Goal: Information Seeking & Learning: Find specific fact

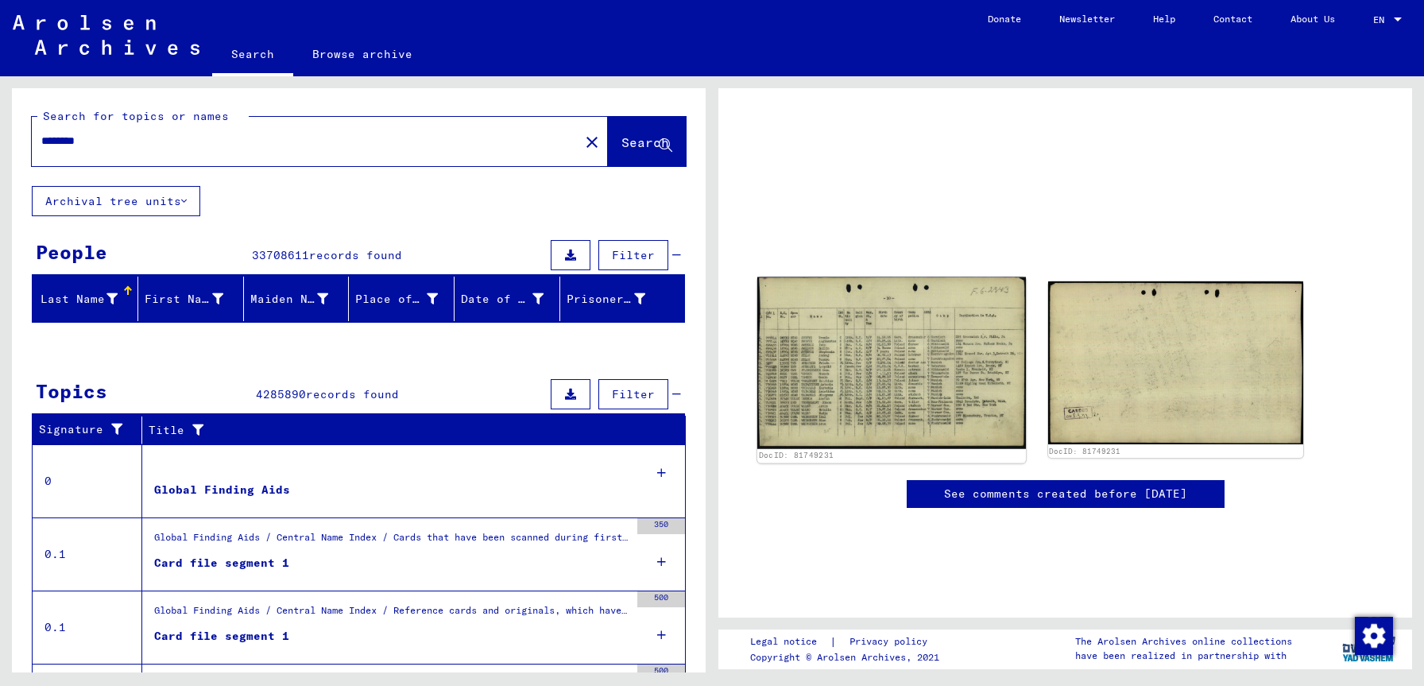
click at [883, 387] on img at bounding box center [892, 363] width 269 height 172
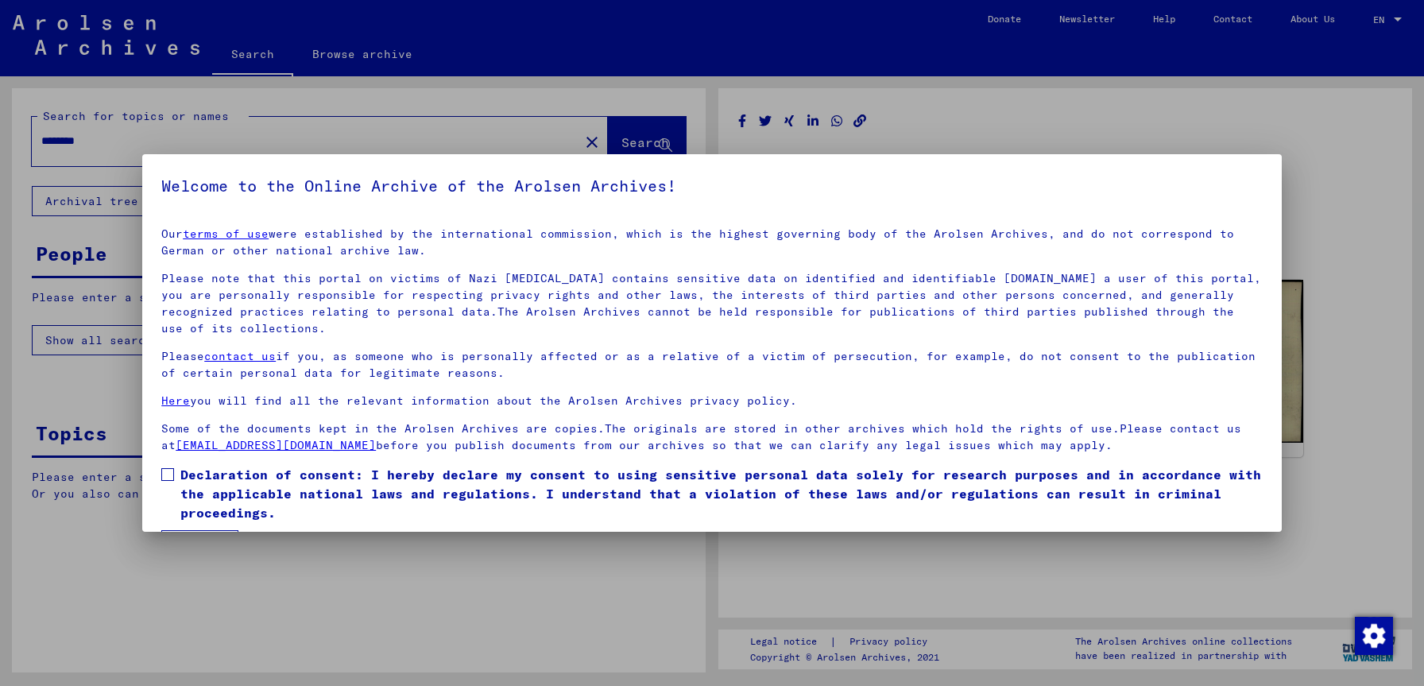
click at [169, 475] on span at bounding box center [167, 474] width 13 height 13
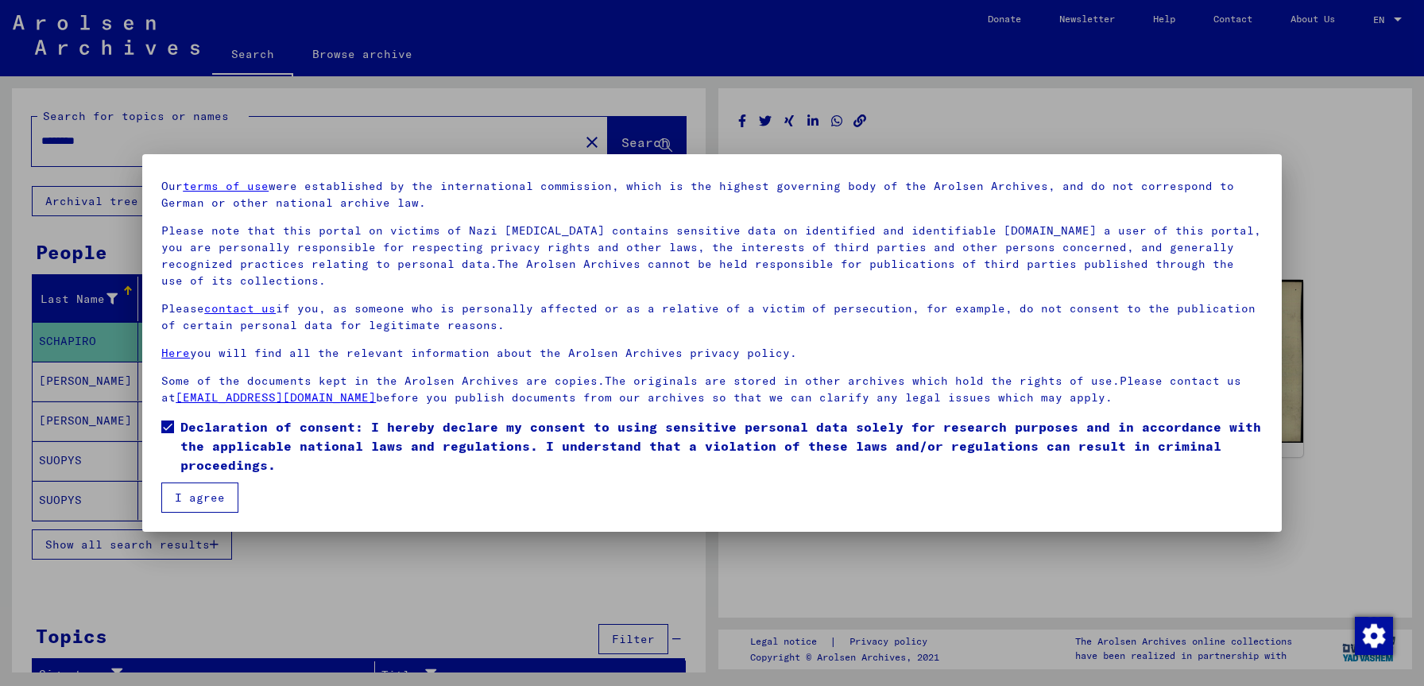
scroll to position [48, 0]
click at [211, 494] on button "I agree" at bounding box center [199, 497] width 77 height 30
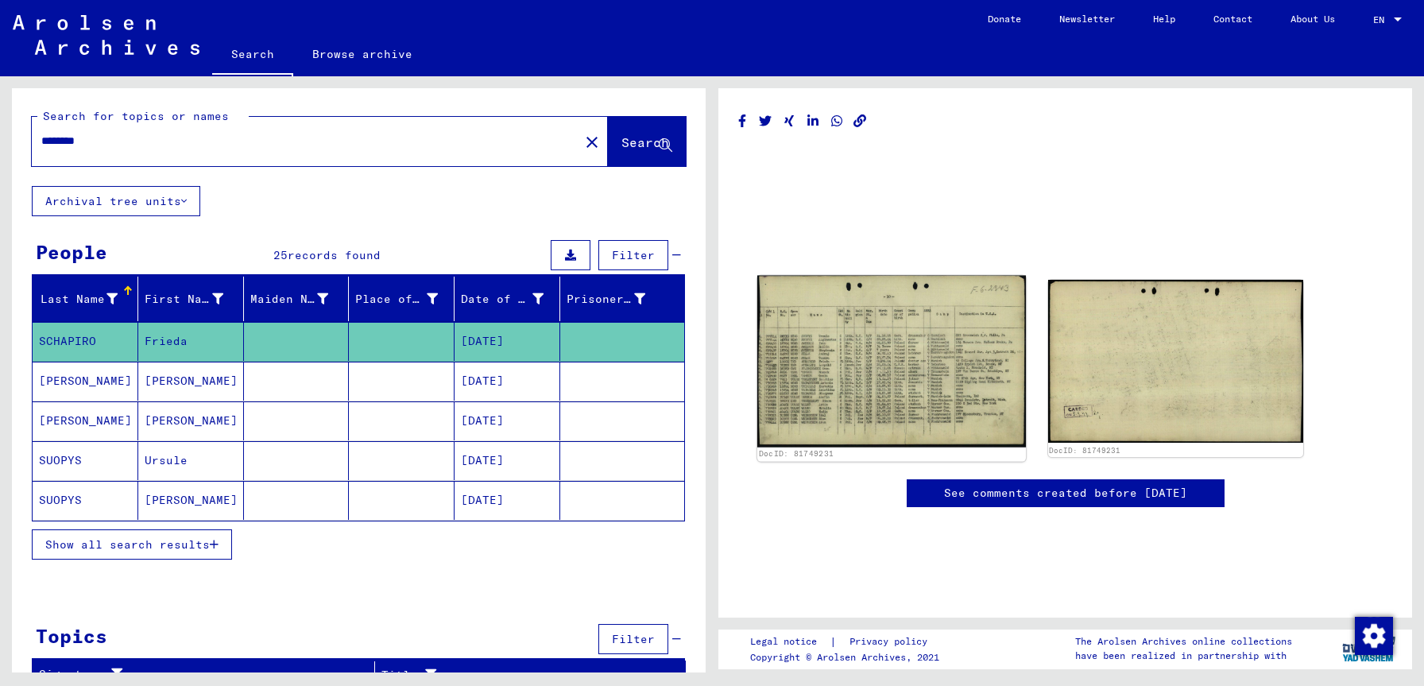
click at [874, 360] on img at bounding box center [892, 362] width 269 height 172
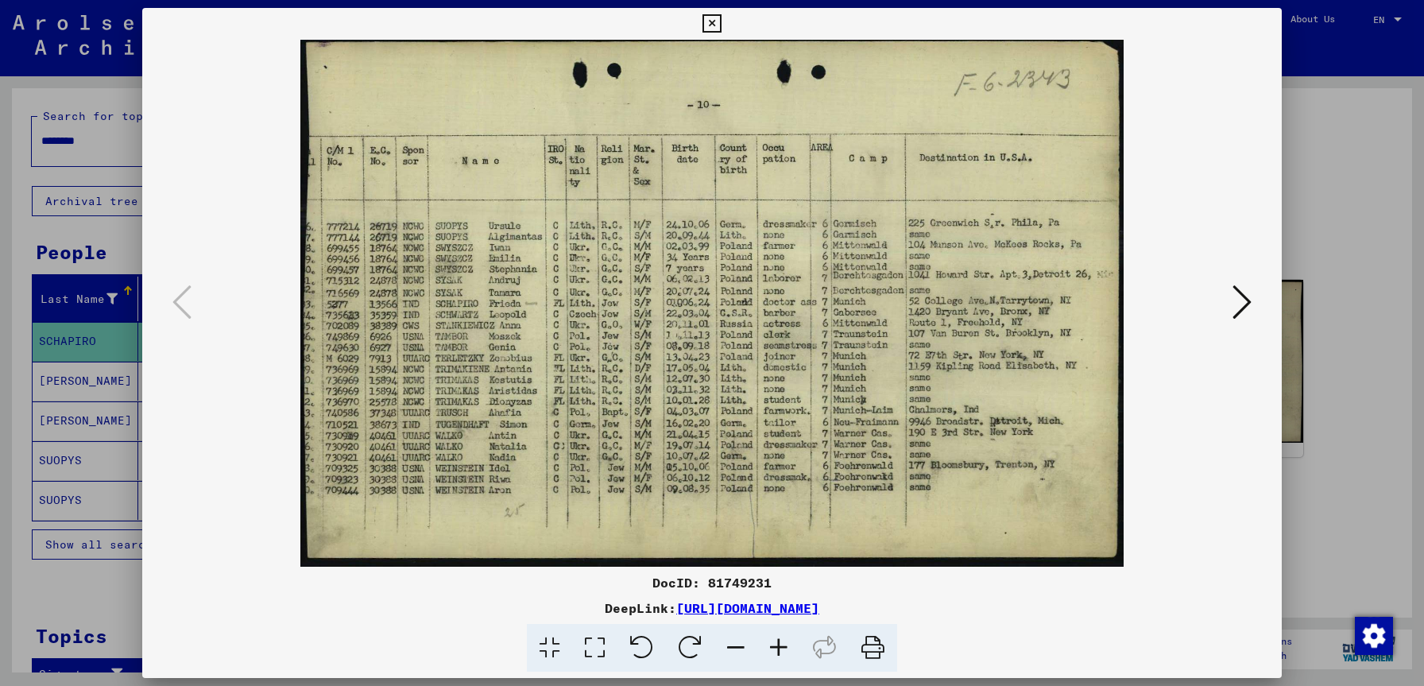
click at [94, 29] on div at bounding box center [712, 343] width 1424 height 686
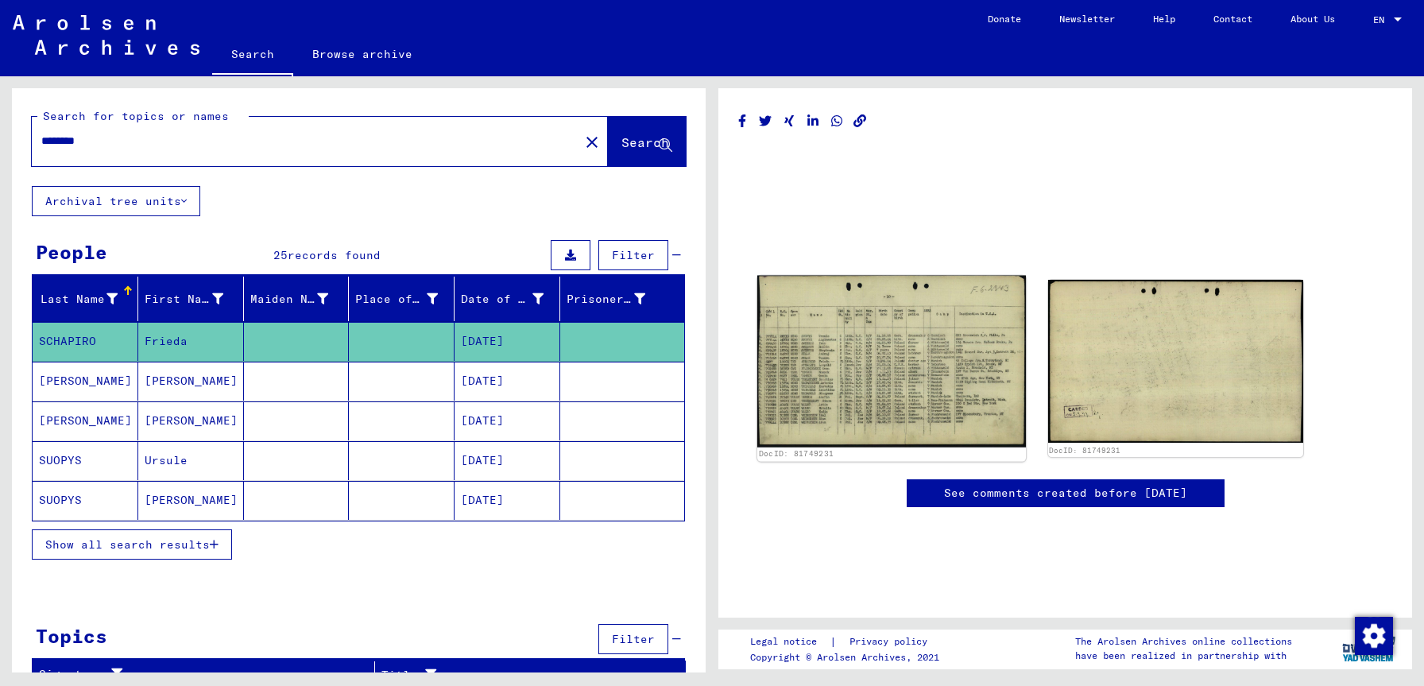
click at [860, 370] on img at bounding box center [892, 362] width 269 height 172
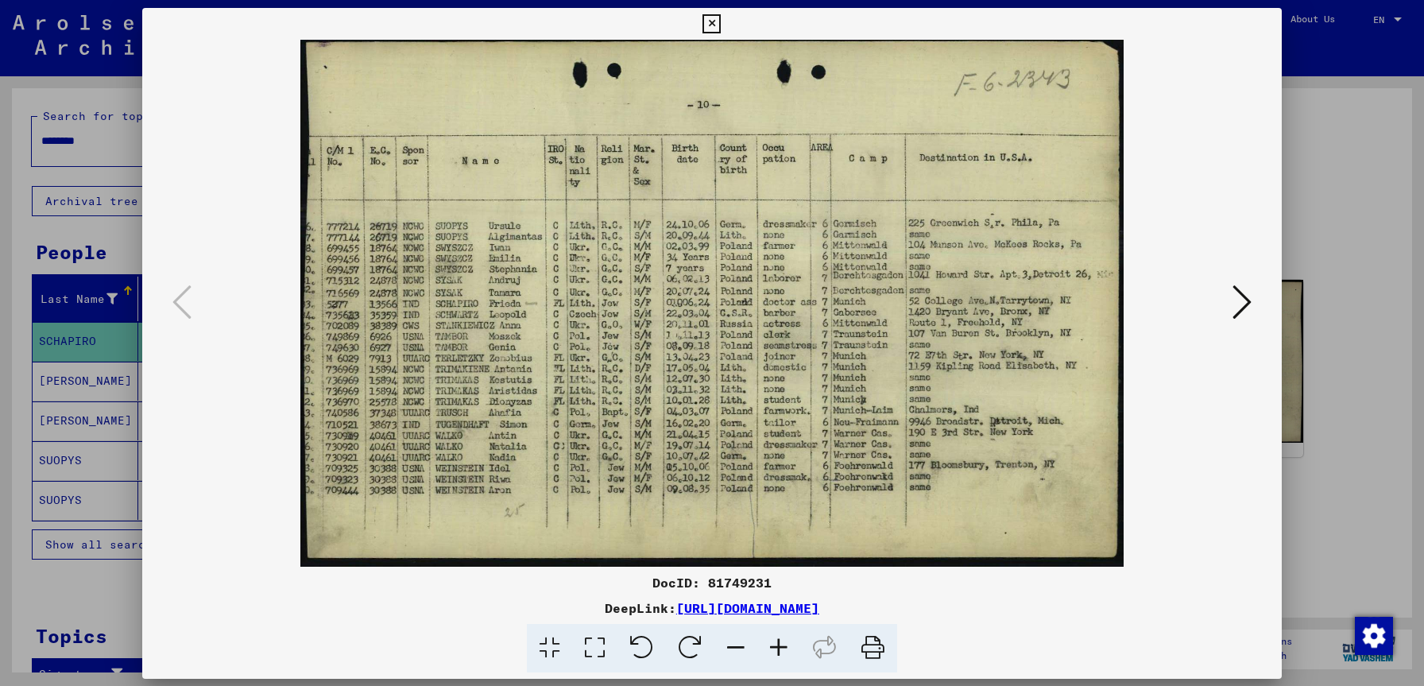
click at [860, 370] on img at bounding box center [712, 303] width 1032 height 527
click at [109, 138] on div at bounding box center [712, 343] width 1424 height 686
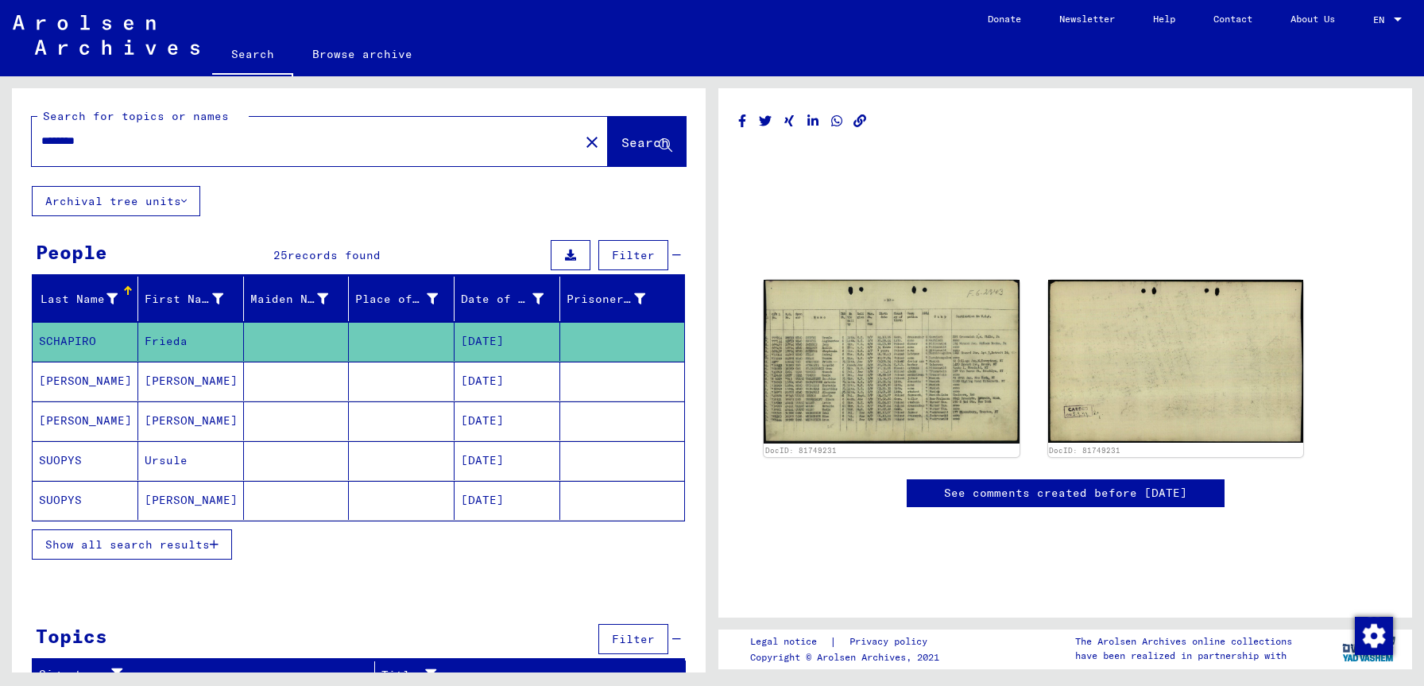
click at [217, 141] on input "********" at bounding box center [305, 141] width 529 height 17
type input "*******"
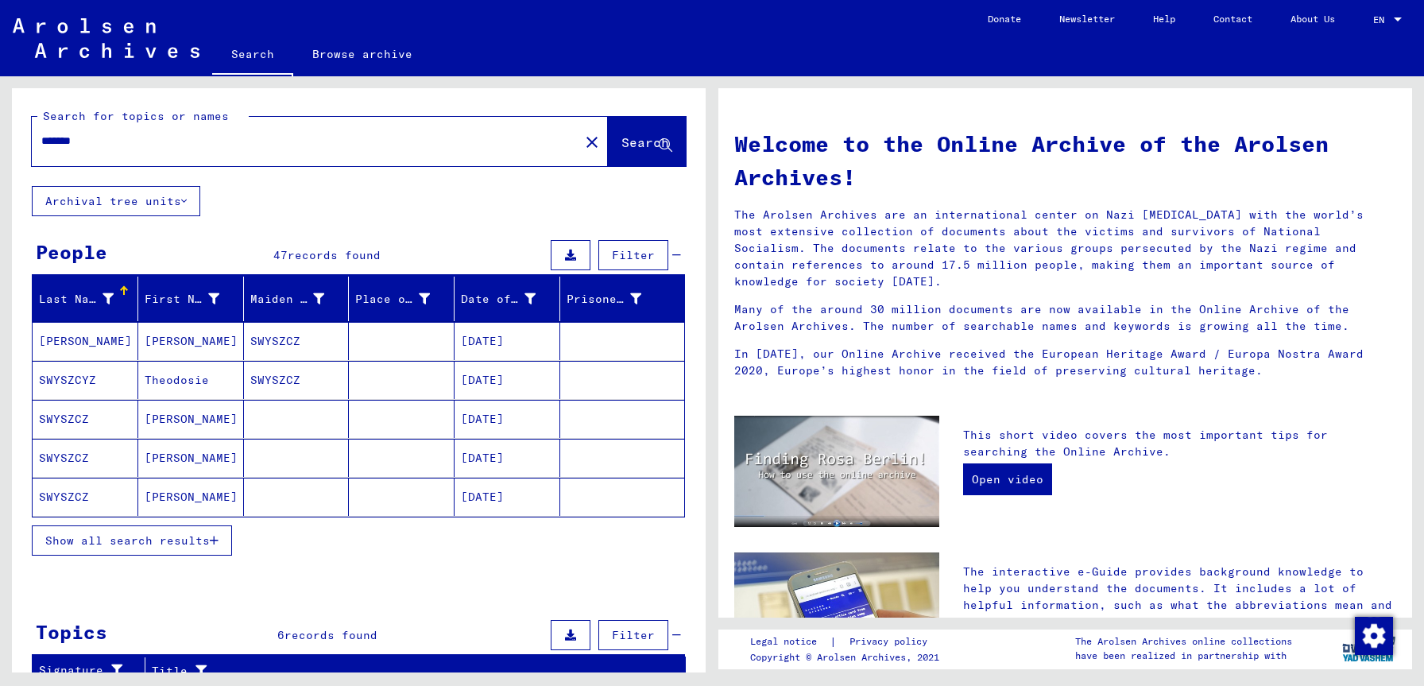
click at [201, 539] on span "Show all search results" at bounding box center [127, 540] width 165 height 14
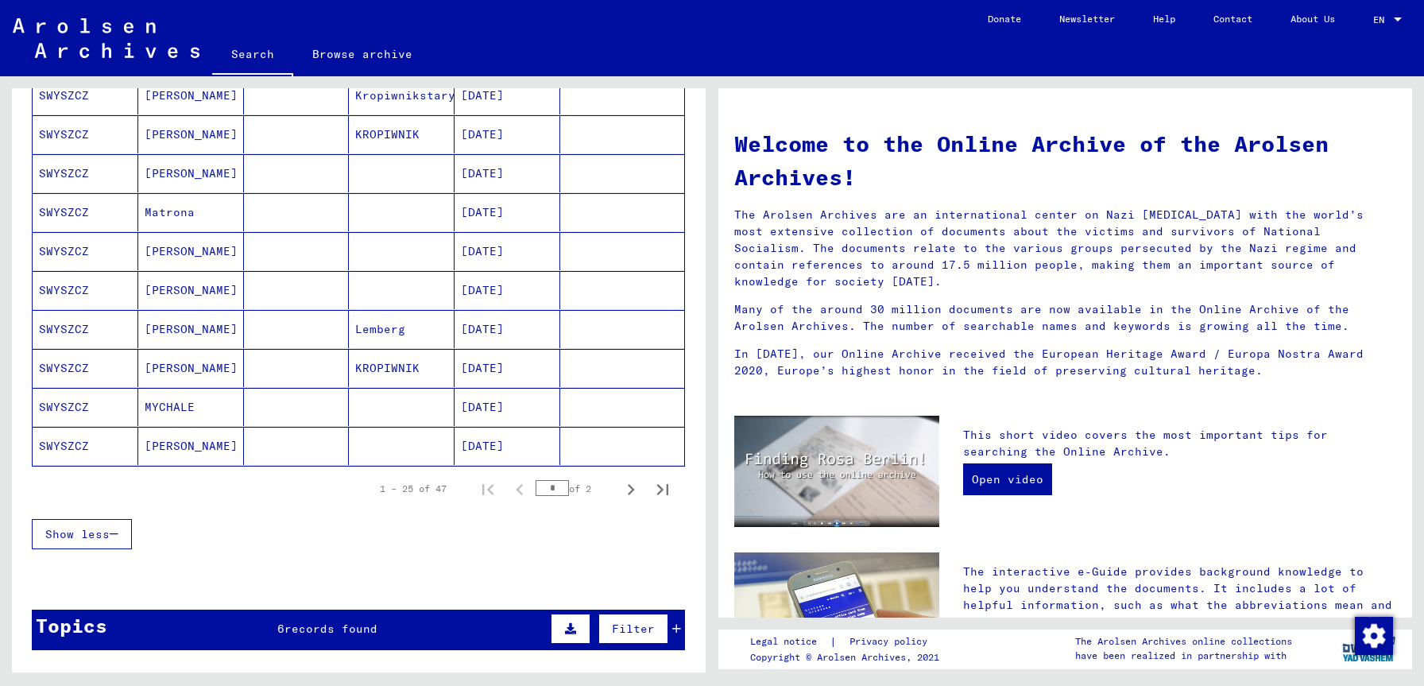
scroll to position [832, 0]
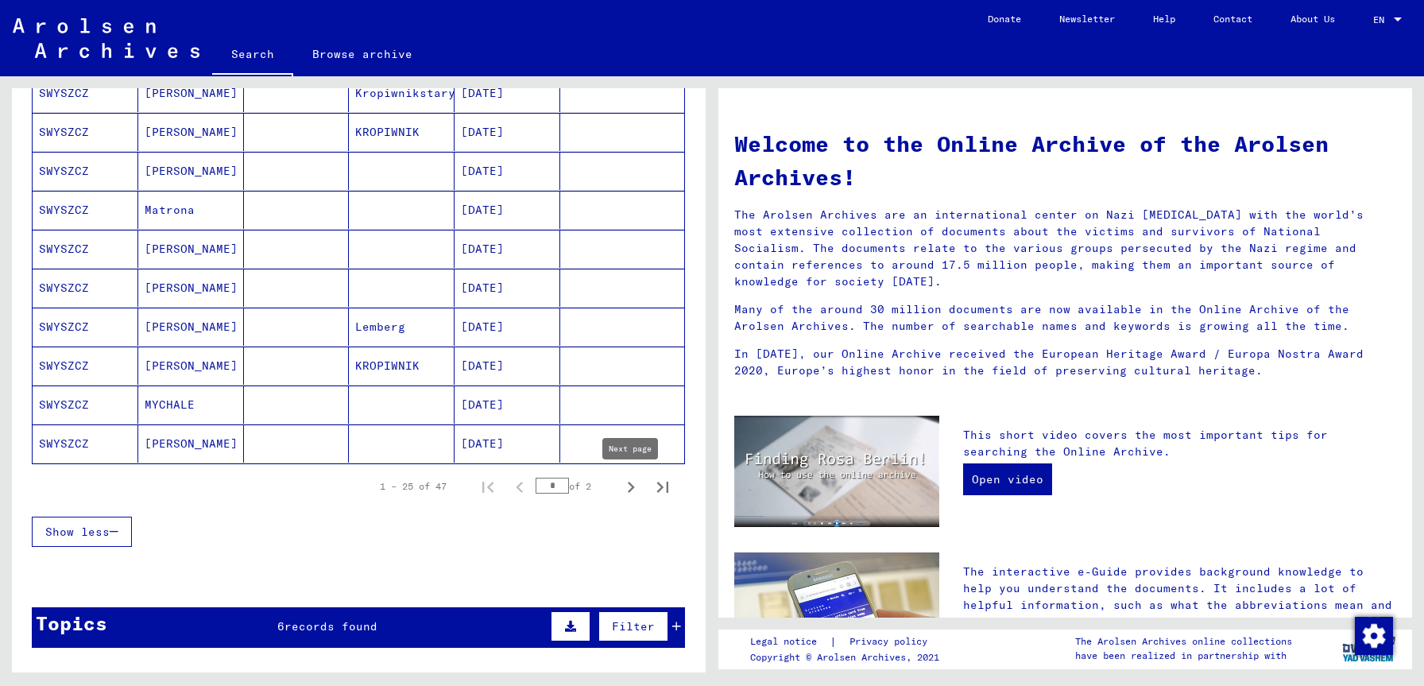
click at [631, 483] on icon "Next page" at bounding box center [631, 487] width 22 height 22
type input "*"
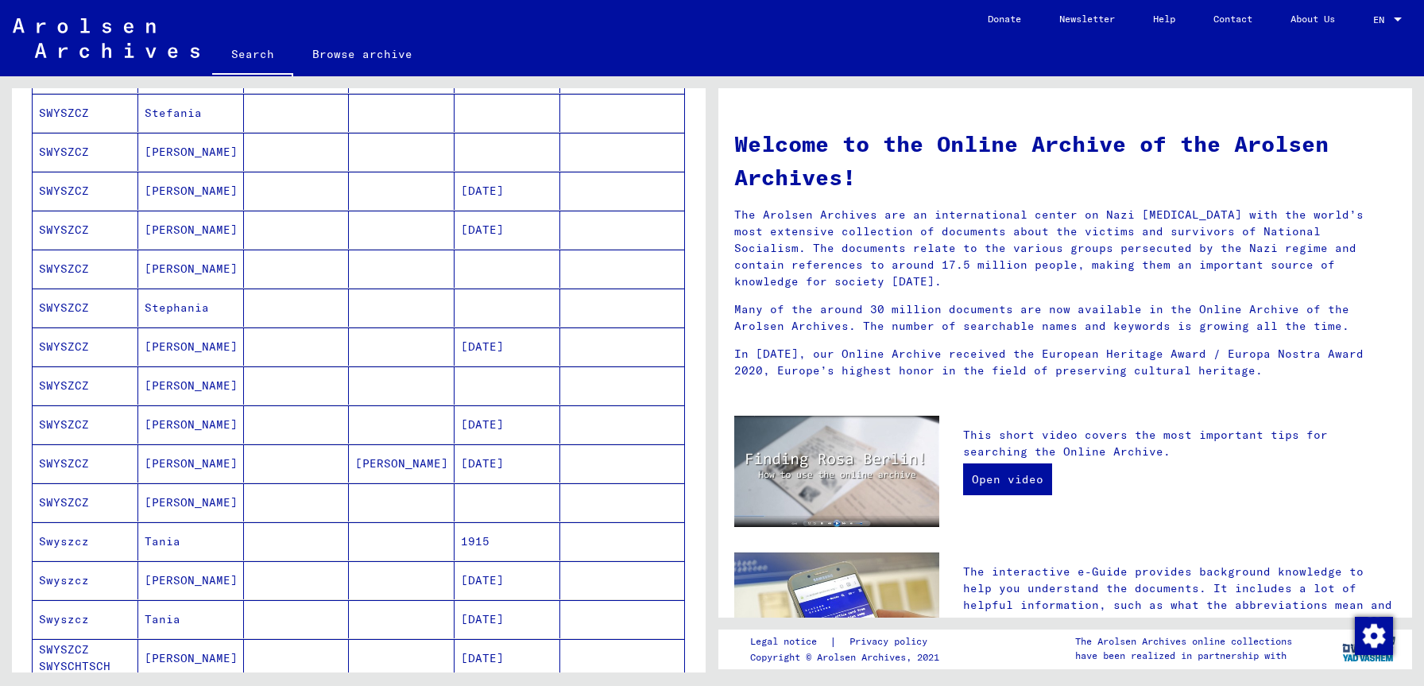
scroll to position [478, 0]
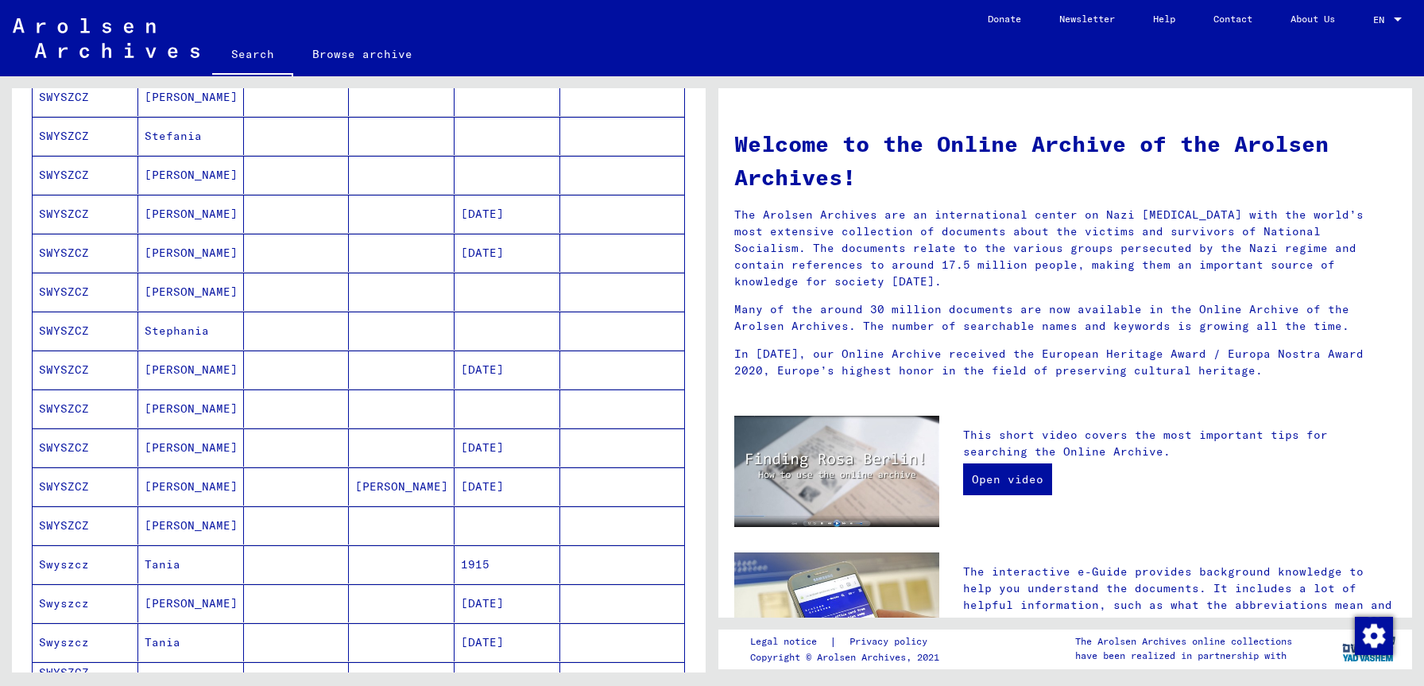
click at [169, 256] on mat-cell "[PERSON_NAME]" at bounding box center [191, 253] width 106 height 38
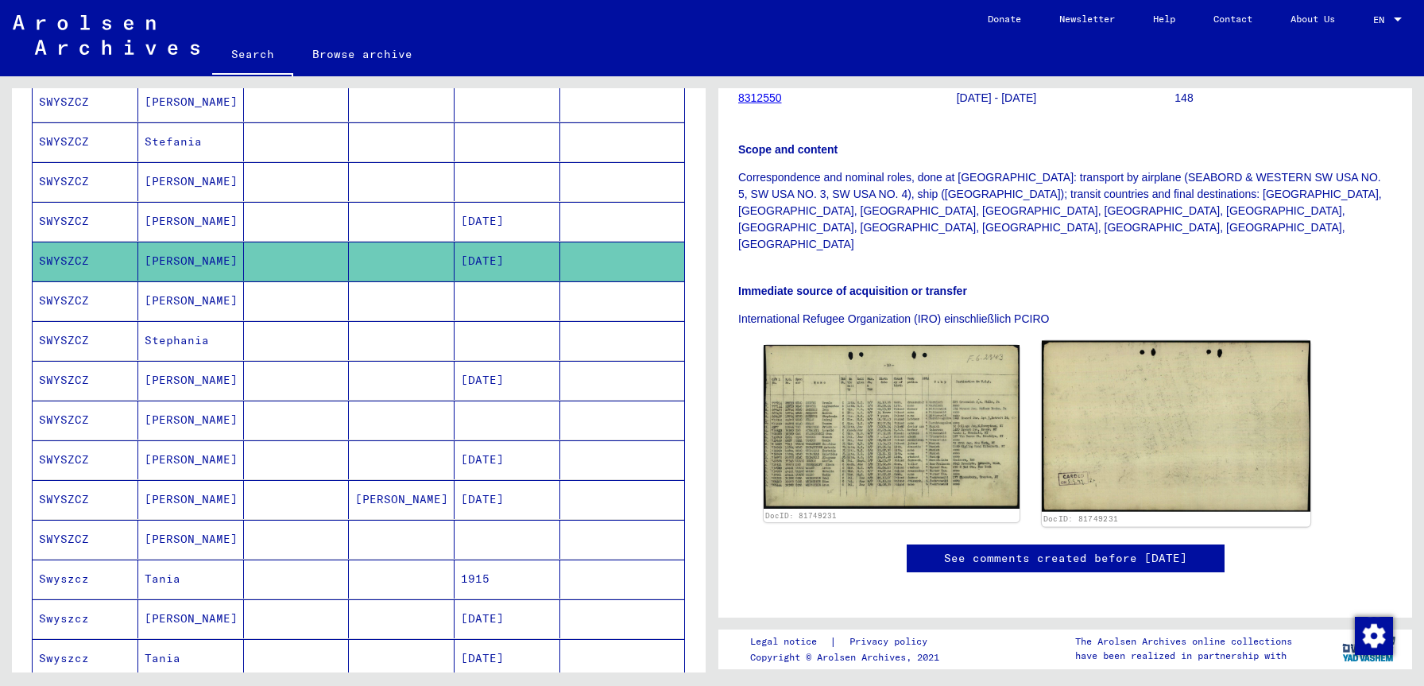
scroll to position [291, 0]
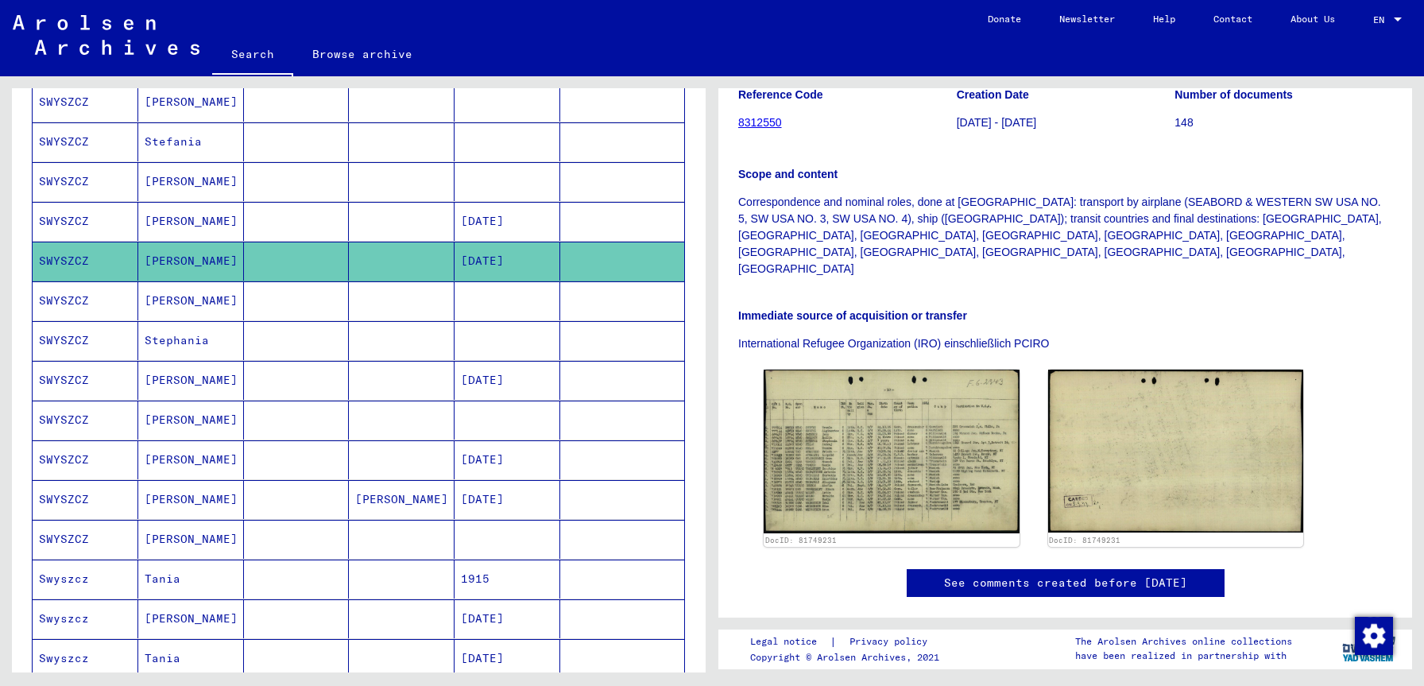
click at [172, 299] on mat-cell "[PERSON_NAME]" at bounding box center [191, 300] width 106 height 39
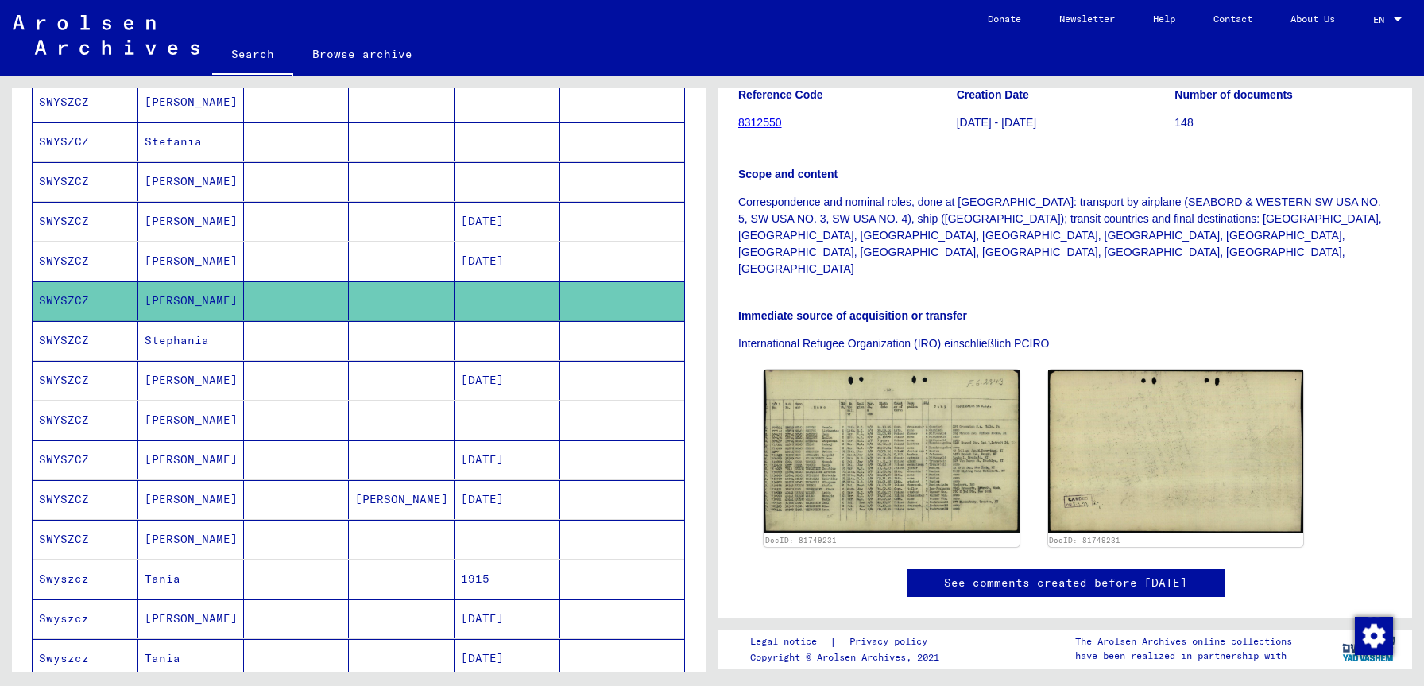
click at [188, 262] on mat-cell "[PERSON_NAME]" at bounding box center [191, 261] width 106 height 39
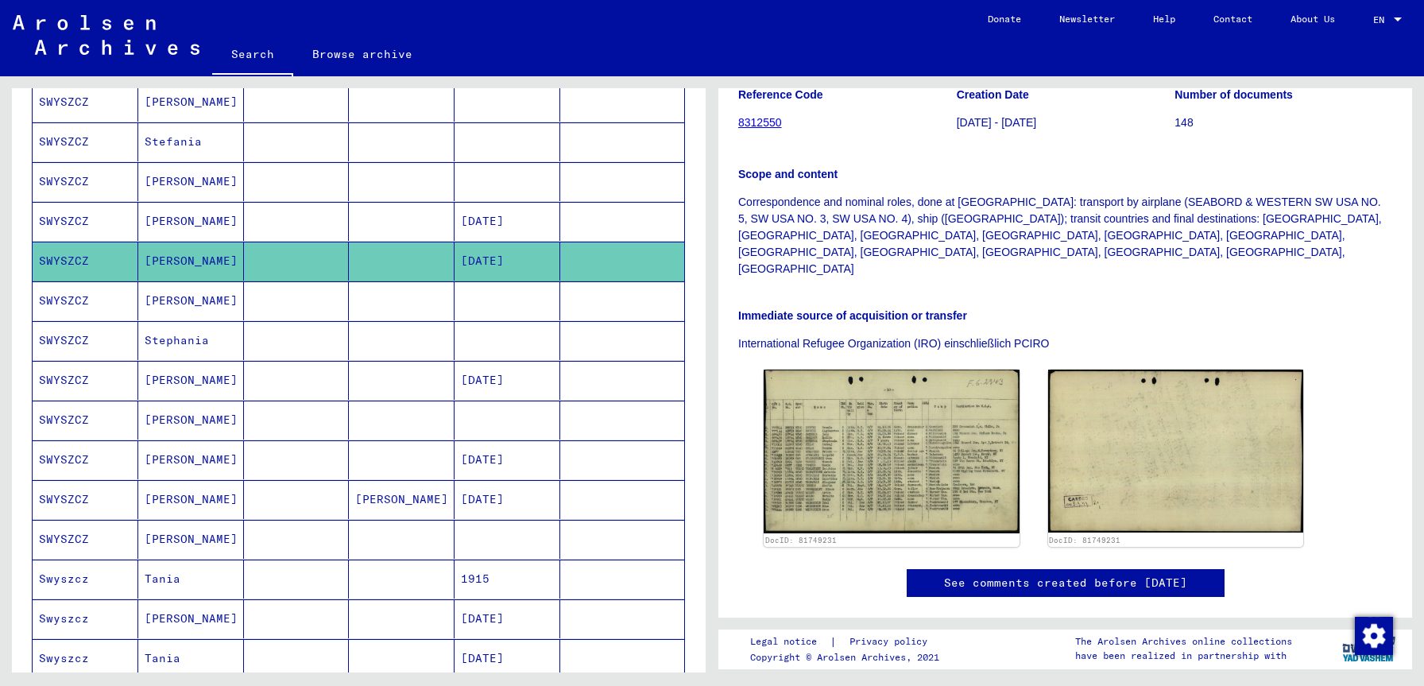
click at [176, 335] on mat-cell "Stephania" at bounding box center [191, 340] width 106 height 39
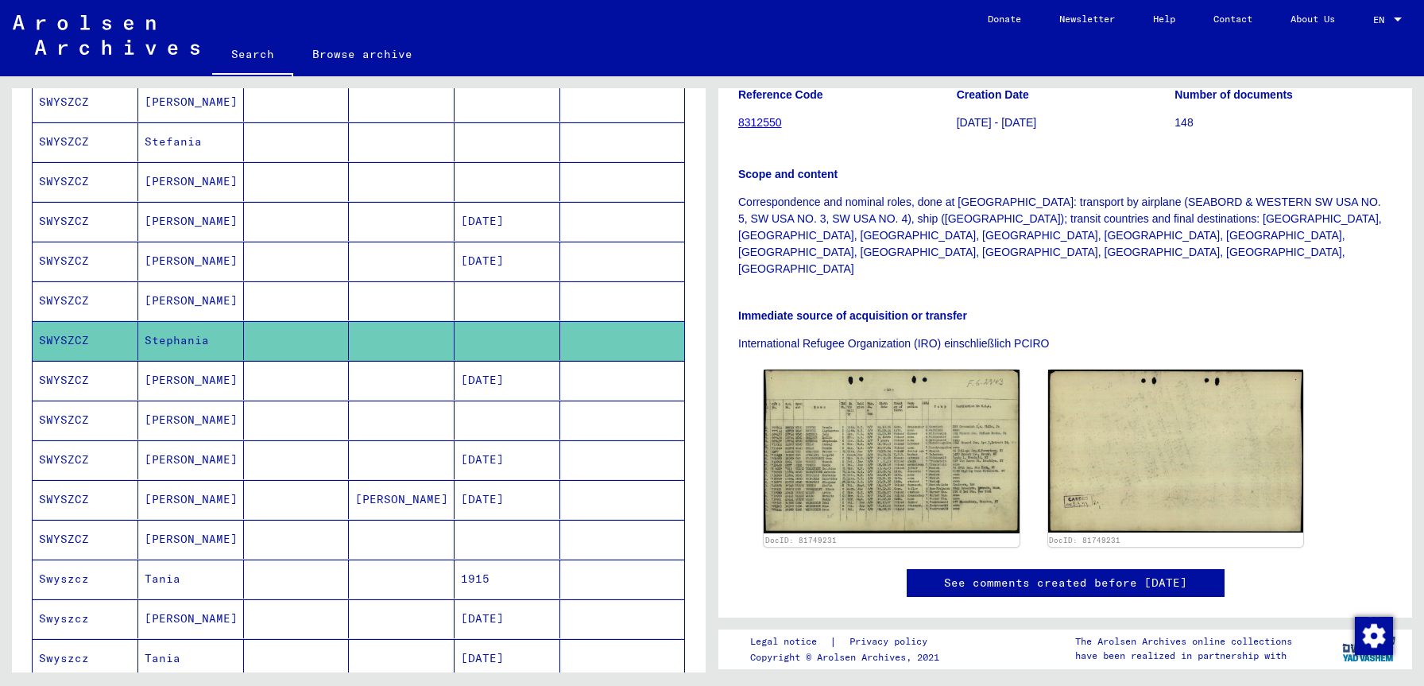
click at [170, 337] on mat-cell "Stephania" at bounding box center [191, 340] width 106 height 39
click at [184, 294] on mat-cell "[PERSON_NAME]" at bounding box center [191, 300] width 106 height 39
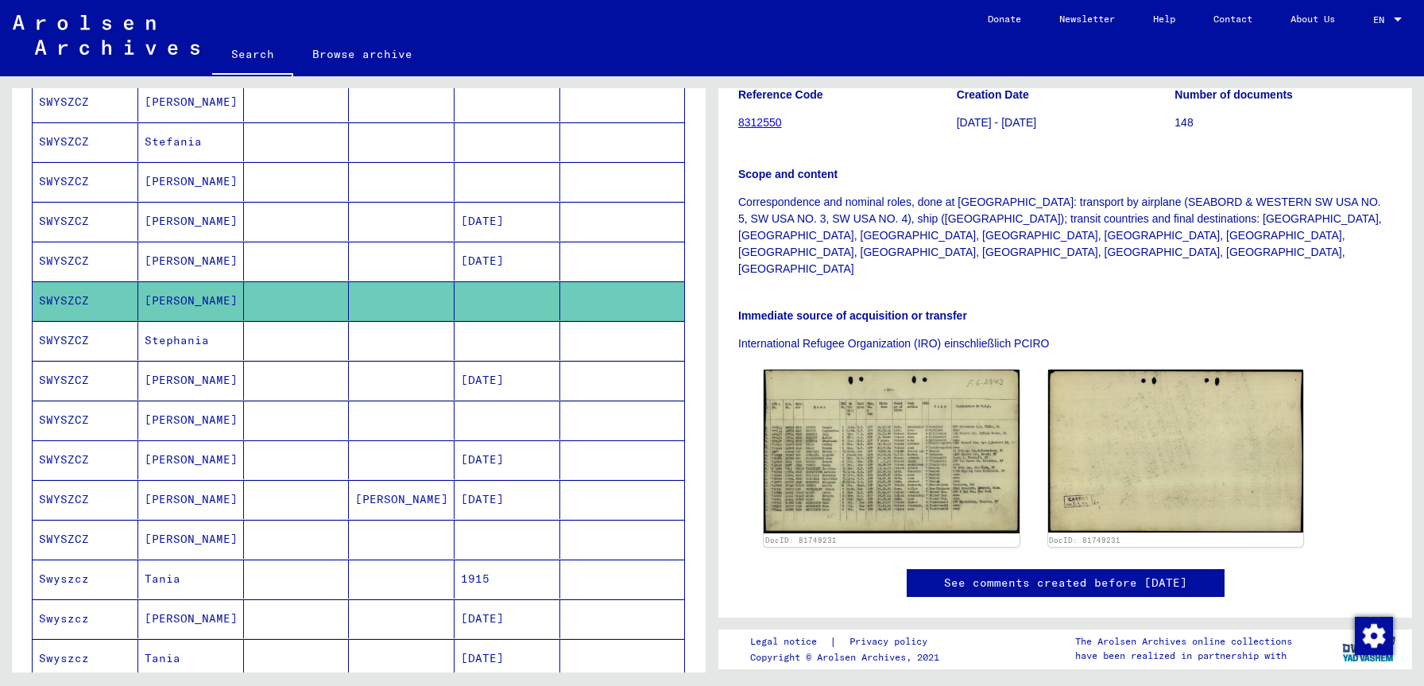
click at [175, 294] on mat-cell "[PERSON_NAME]" at bounding box center [191, 300] width 106 height 39
click at [170, 262] on mat-cell "[PERSON_NAME]" at bounding box center [191, 261] width 106 height 39
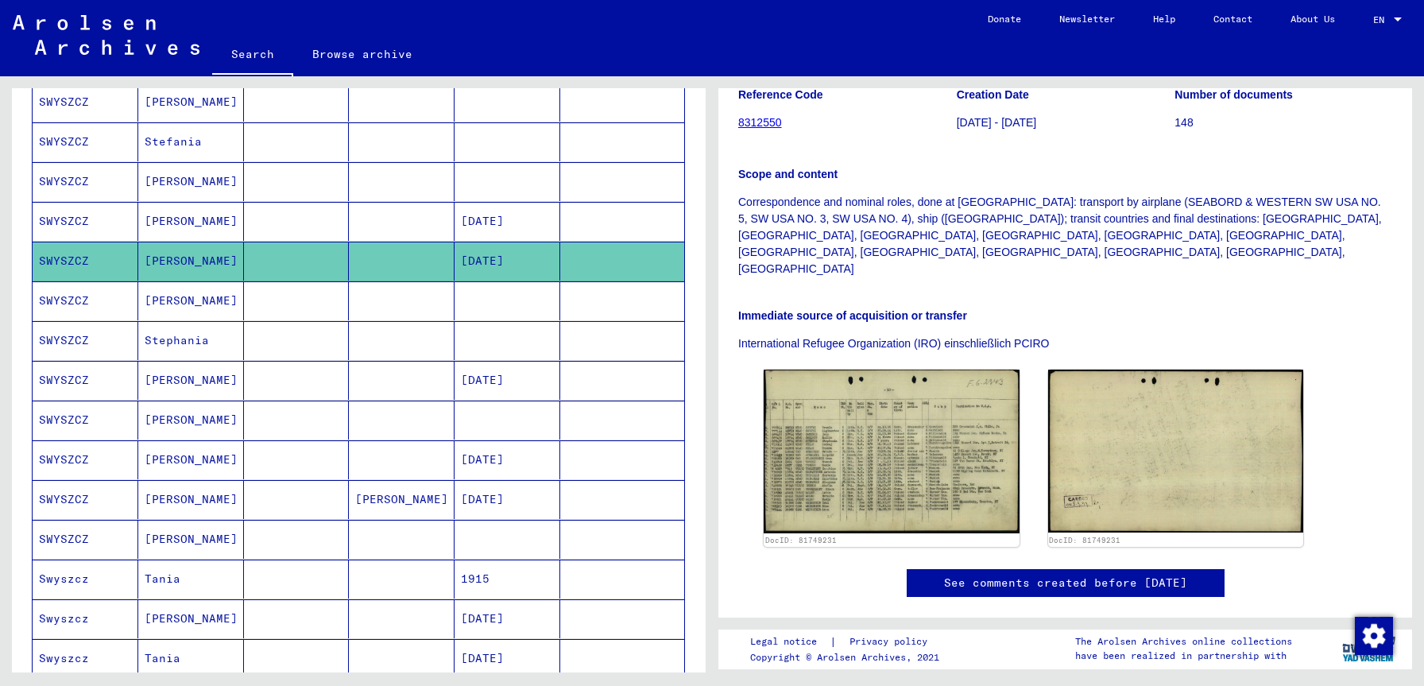
click at [170, 262] on mat-cell "[PERSON_NAME]" at bounding box center [191, 261] width 106 height 39
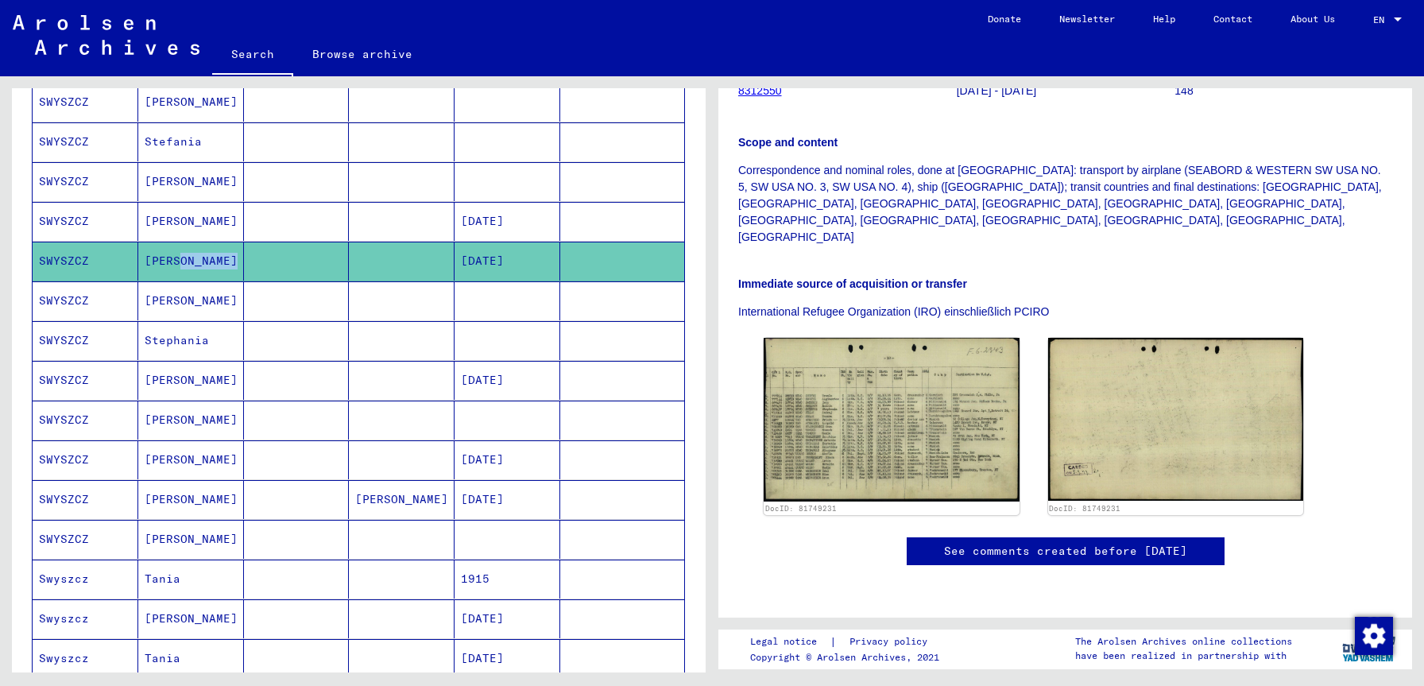
scroll to position [389, 0]
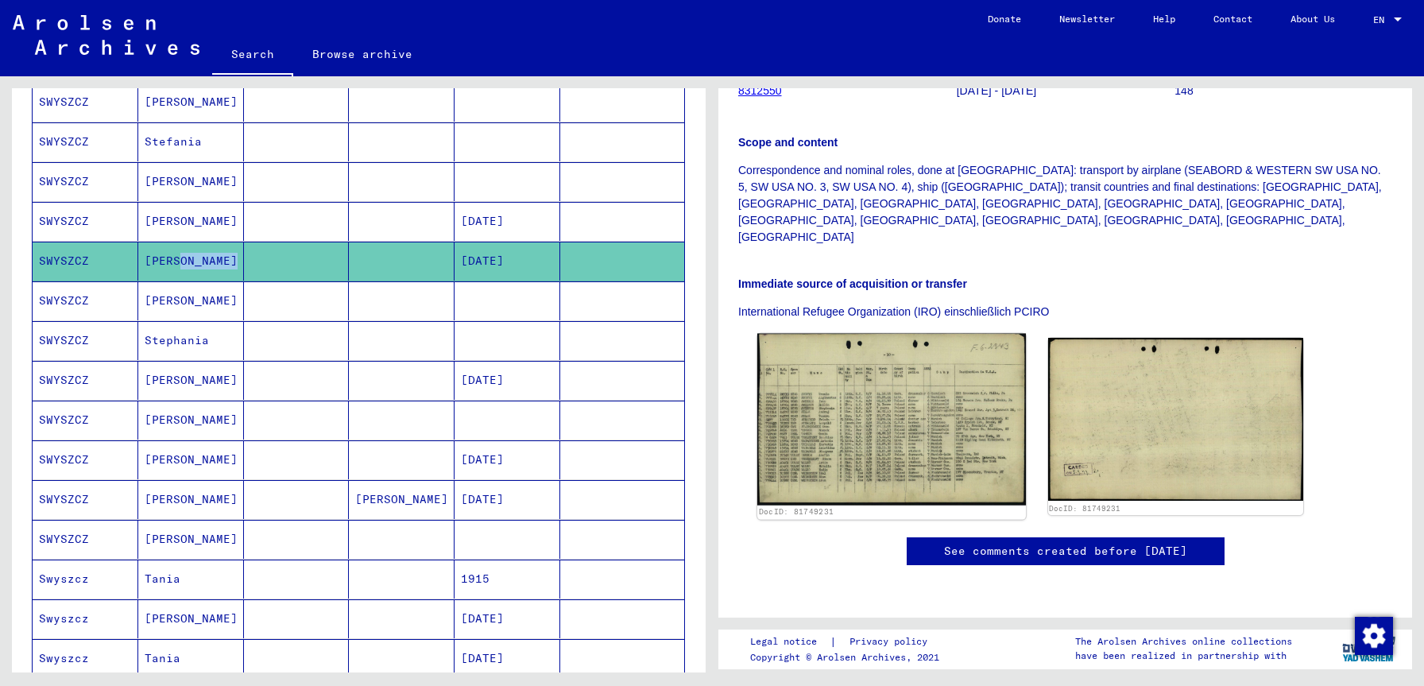
click at [875, 334] on img at bounding box center [892, 420] width 269 height 172
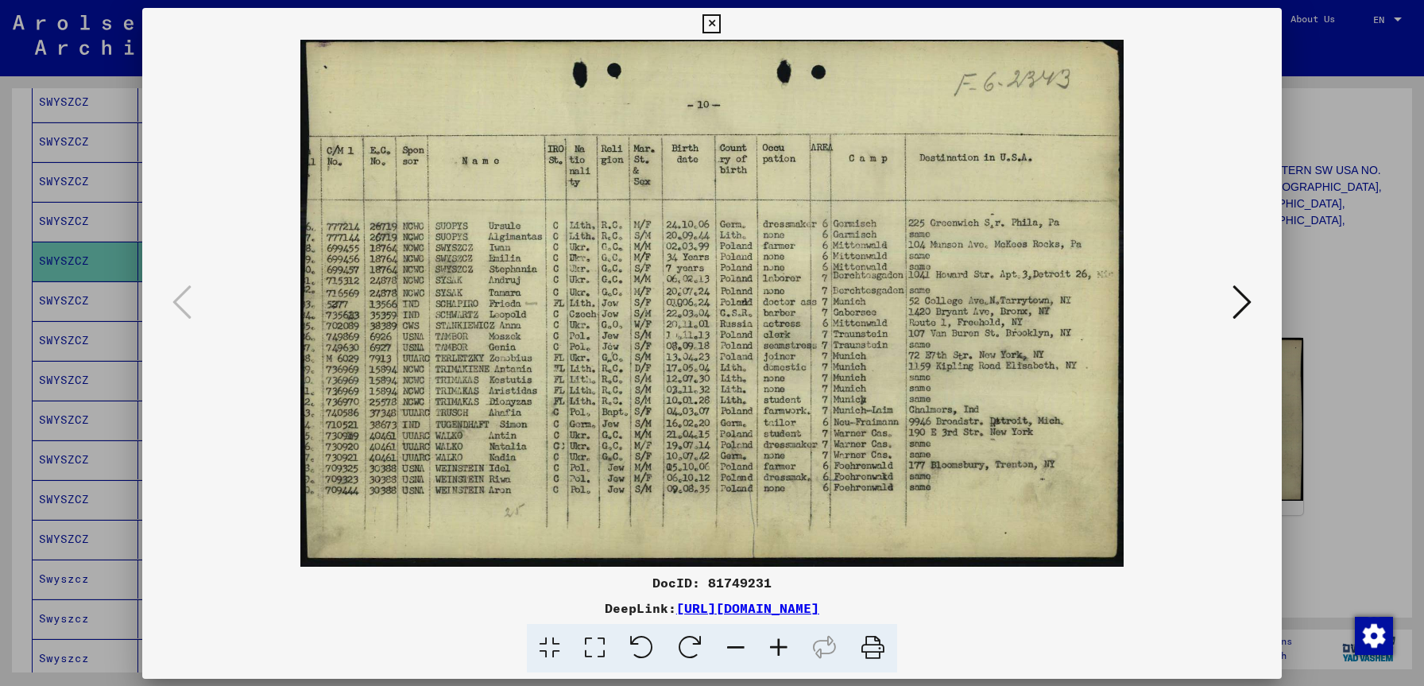
click at [875, 287] on img at bounding box center [712, 303] width 1032 height 527
